Goal: Task Accomplishment & Management: Complete application form

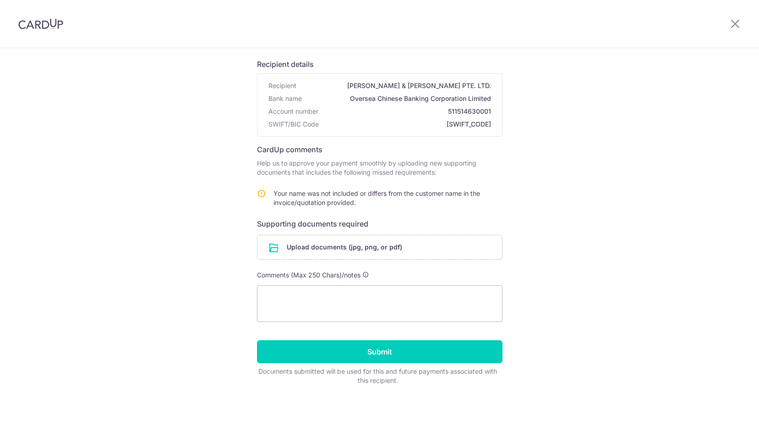
scroll to position [60, 0]
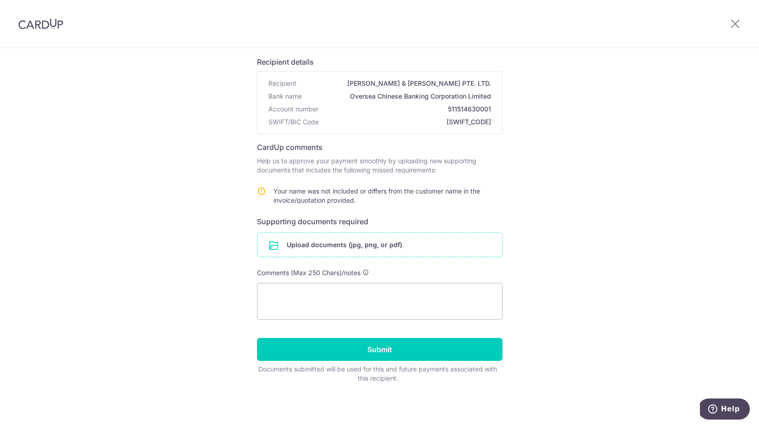
click at [388, 242] on input "file" at bounding box center [379, 245] width 245 height 24
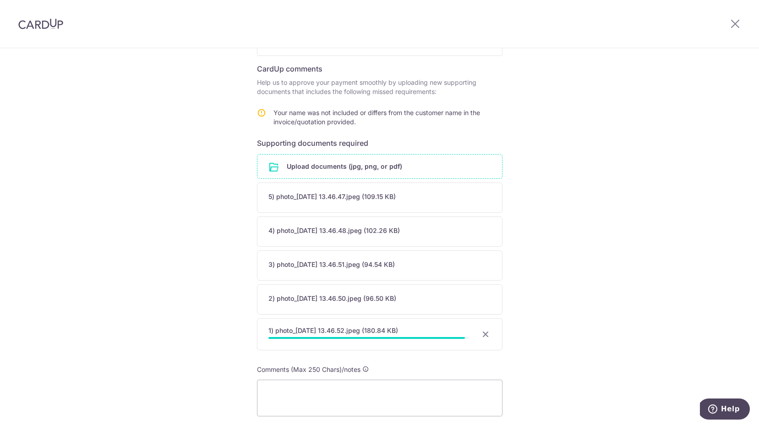
scroll to position [216, 0]
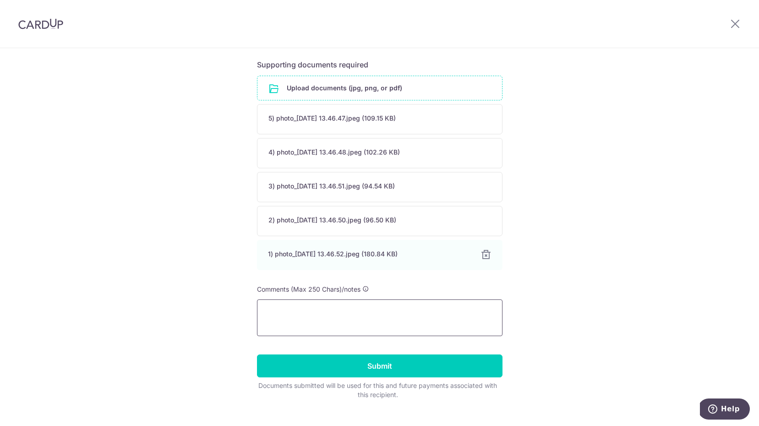
click at [335, 313] on textarea at bounding box center [380, 317] width 246 height 37
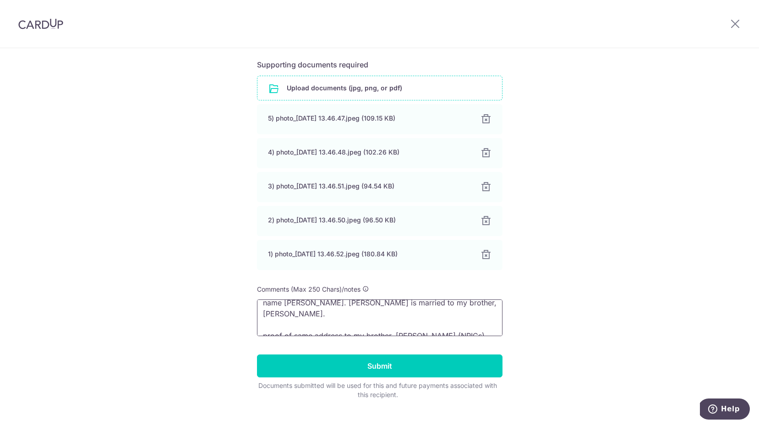
scroll to position [23, 0]
click at [387, 332] on textarea "Hi [PERSON_NAME], I'm doing this on behalf of my sister-in-law's name [PERSON_N…" at bounding box center [380, 317] width 246 height 37
click at [491, 331] on textarea "Hi [PERSON_NAME], I'm doing this on behalf of my sister-in-law's name [PERSON_N…" at bounding box center [380, 317] width 246 height 37
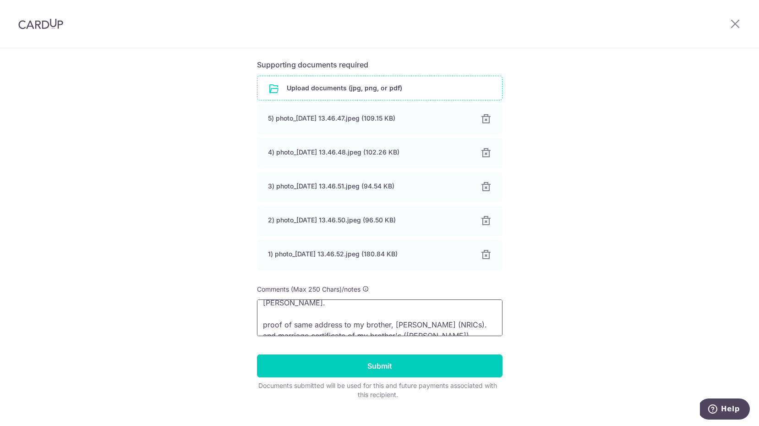
click at [465, 325] on textarea "Hi CardUp, I'm doing this on behalf of my sister-in-law's name Grace. Grace is …" at bounding box center [380, 317] width 246 height 37
click at [448, 331] on textarea "Hi CardUp, I'm doing this on behalf of my sister-in-law's name Grace. Grace is …" at bounding box center [380, 317] width 246 height 37
click at [454, 312] on textarea "Hi CardUp, I'm doing this on behalf of my sister-in-law's name Grace. Grace is …" at bounding box center [380, 317] width 246 height 37
click at [301, 329] on textarea "Hi CardUp, I'm doing this on behalf of my sister-in-law's name Grace. Grace is …" at bounding box center [380, 317] width 246 height 37
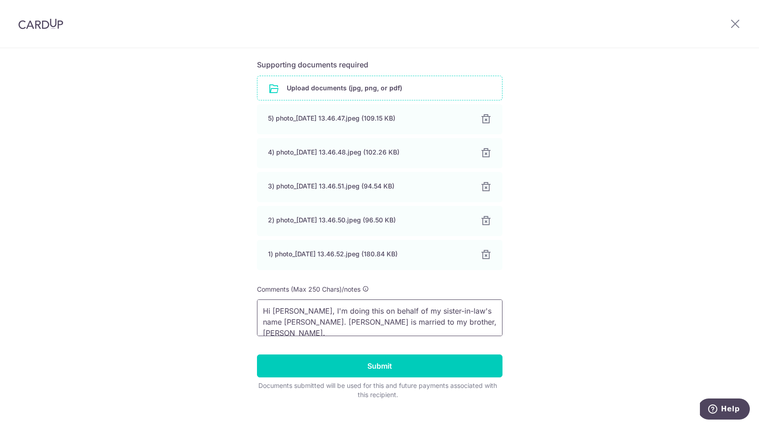
scroll to position [0, 0]
drag, startPoint x: 300, startPoint y: 312, endPoint x: 272, endPoint y: 311, distance: 27.5
click at [272, 311] on textarea "Hi CardUp, I'm doing this on behalf of my sister-in-law's name Grace. Grace is …" at bounding box center [380, 317] width 246 height 37
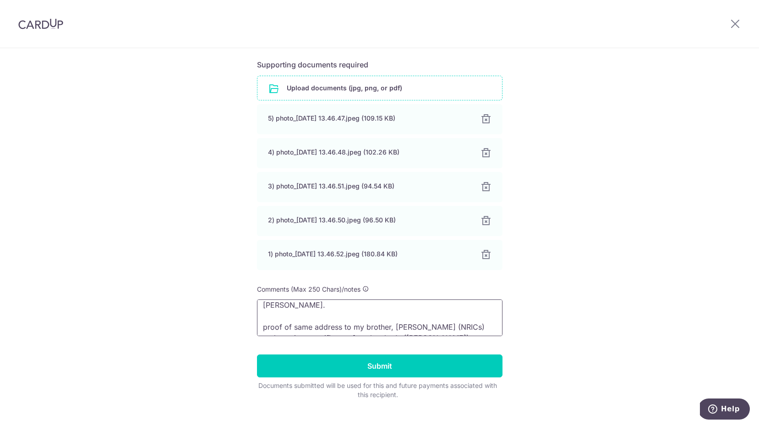
scroll to position [28, 0]
click at [266, 315] on textarea "Hi I'm doing this on behalf of my sister-in-law's name Grace. Grace is married …" at bounding box center [380, 317] width 246 height 37
drag, startPoint x: 452, startPoint y: 311, endPoint x: 425, endPoint y: 311, distance: 26.6
click at [425, 311] on textarea "Hi I'm doing this on behalf of my sister-in-law's name Grace. Grace is married …" at bounding box center [380, 317] width 246 height 37
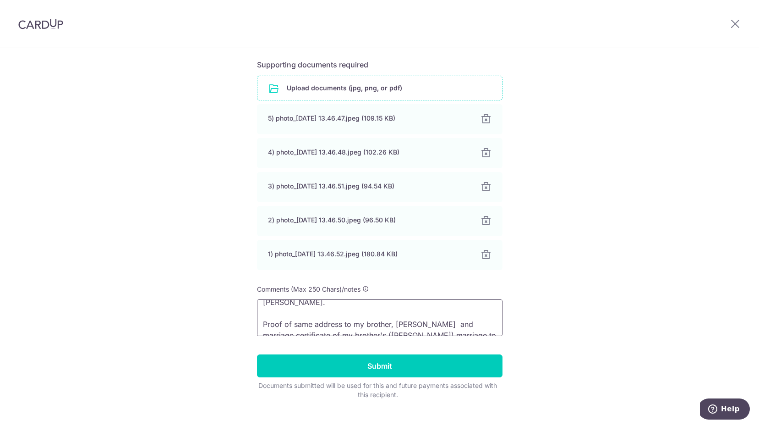
click at [396, 311] on textarea "Hi I'm doing this on behalf of my sister-in-law's name Grace. Grace is married …" at bounding box center [380, 317] width 246 height 37
click at [394, 311] on textarea "Hi I'm doing this on behalf of my sister-in-law's name Grace. Grace is married …" at bounding box center [380, 317] width 246 height 37
click at [445, 311] on textarea "Hi I'm doing this on behalf of my sister-in-law's name Grace. Grace is married …" at bounding box center [380, 317] width 246 height 37
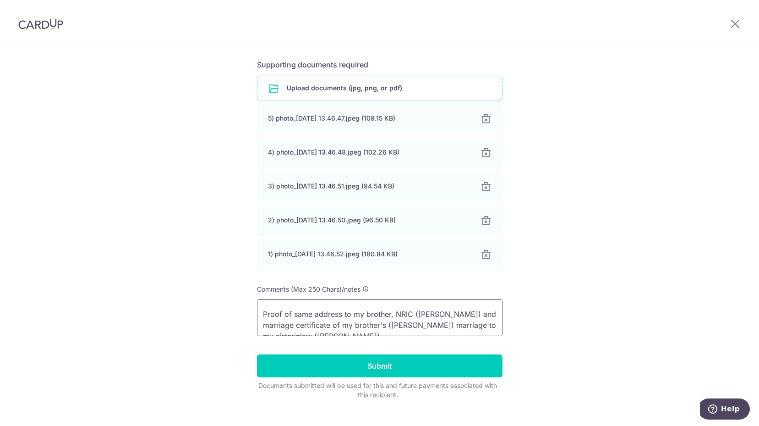
scroll to position [41, 0]
click at [434, 322] on textarea "Hi I'm doing this on behalf of my sister-in-law's name Grace. Grace is married …" at bounding box center [380, 317] width 246 height 37
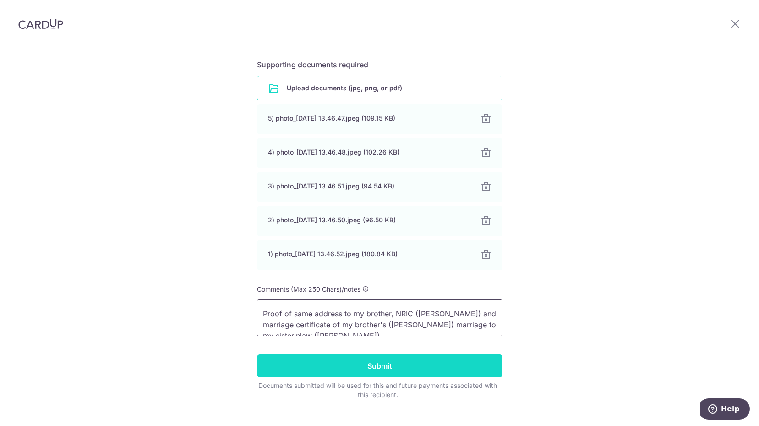
type textarea "Hi I'm doing this on behalf of my sister-in-law's name Grace. Grace is married …"
click at [408, 359] on input "Submit" at bounding box center [380, 365] width 246 height 23
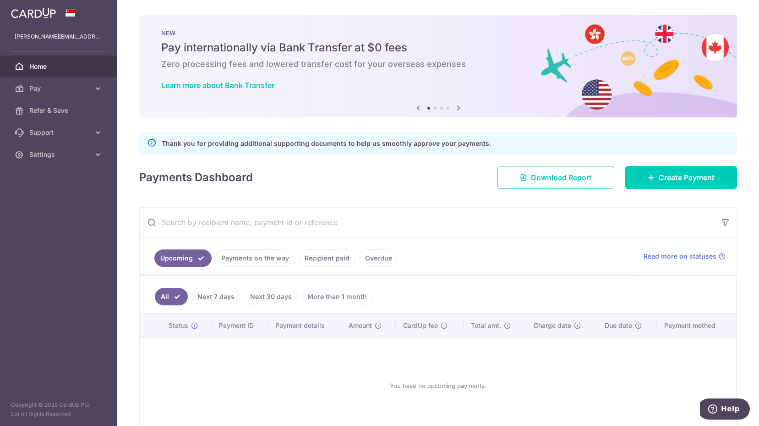
click at [375, 262] on link "Overdue" at bounding box center [378, 257] width 39 height 17
